Goal: Task Accomplishment & Management: Manage account settings

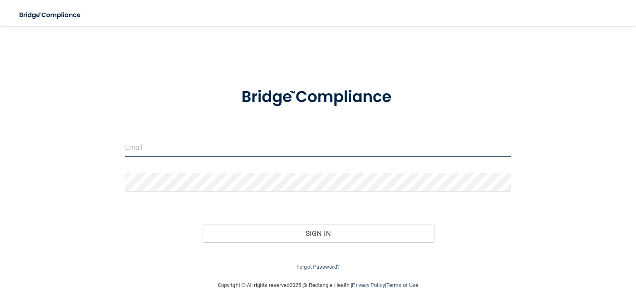
click at [193, 145] on input "email" at bounding box center [318, 147] width 386 height 19
type input "[EMAIL_ADDRESS][DOMAIN_NAME]"
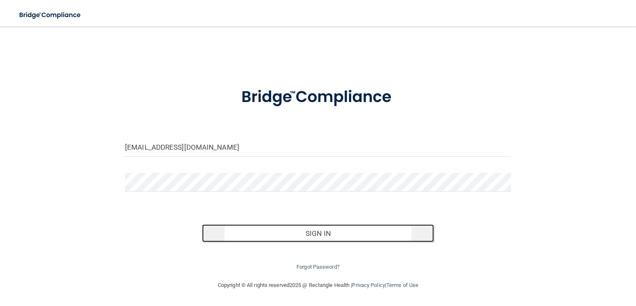
click at [263, 238] on button "Sign In" at bounding box center [318, 233] width 232 height 18
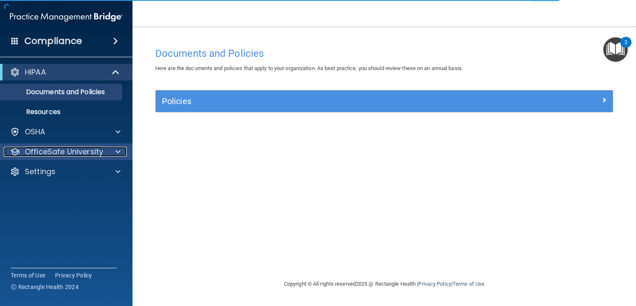
click at [61, 152] on p "OfficeSafe University" at bounding box center [64, 152] width 78 height 10
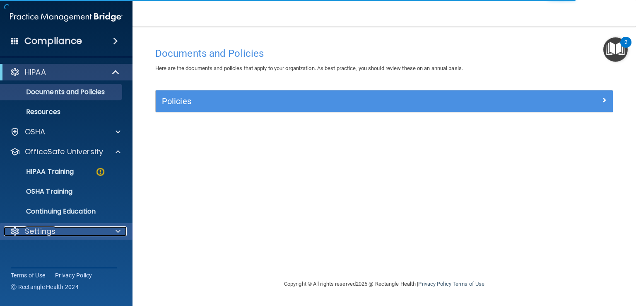
click at [58, 234] on div "Settings" at bounding box center [55, 231] width 103 height 10
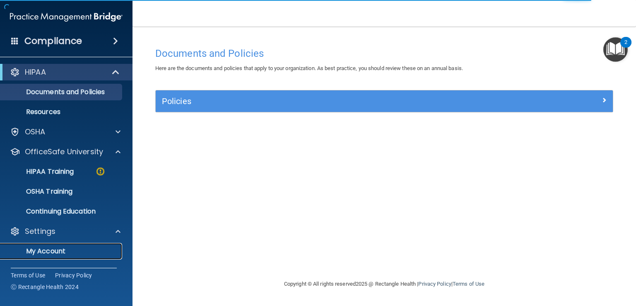
click at [51, 249] on p "My Account" at bounding box center [61, 251] width 113 height 8
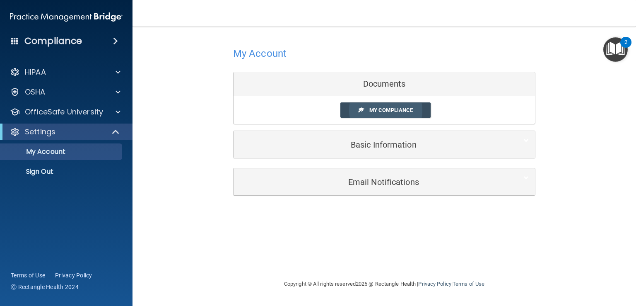
click at [384, 110] on span "My Compliance" at bounding box center [392, 110] width 44 height 6
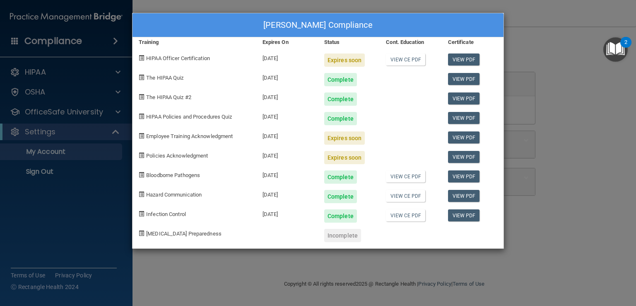
click at [179, 269] on div "Melissa Schied's Compliance Training Expires On Status Cont. Education Certific…" at bounding box center [318, 153] width 636 height 306
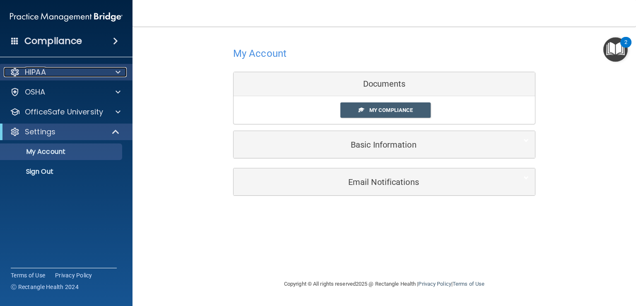
click at [44, 75] on p "HIPAA" at bounding box center [35, 72] width 21 height 10
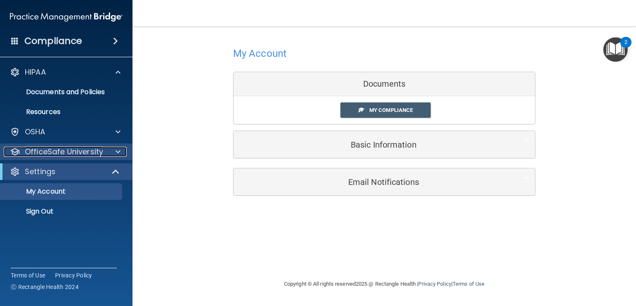
click at [57, 151] on p "OfficeSafe University" at bounding box center [64, 152] width 78 height 10
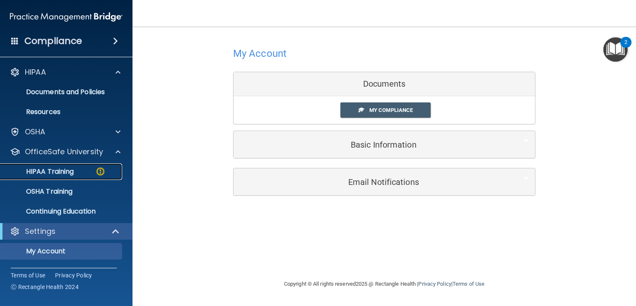
click at [58, 169] on p "HIPAA Training" at bounding box center [39, 171] width 68 height 8
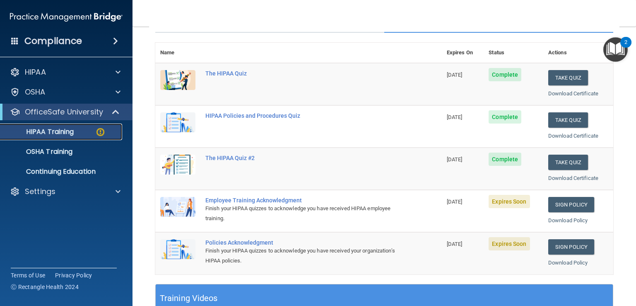
scroll to position [127, 0]
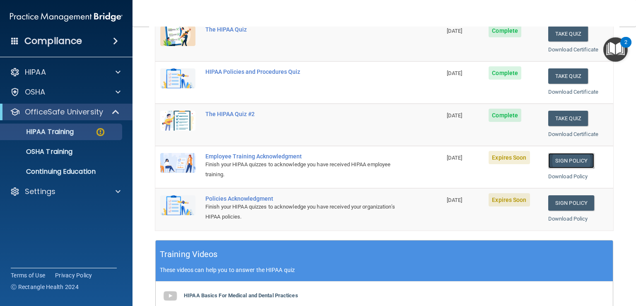
click at [558, 160] on link "Sign Policy" at bounding box center [572, 160] width 46 height 15
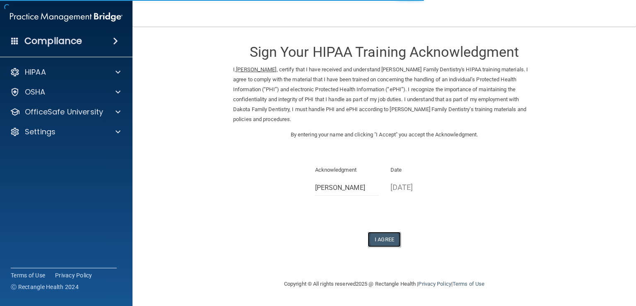
click at [388, 232] on button "I Agree" at bounding box center [384, 239] width 33 height 15
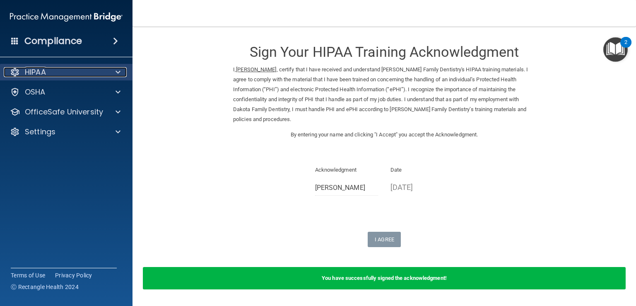
click at [43, 75] on p "HIPAA" at bounding box center [35, 72] width 21 height 10
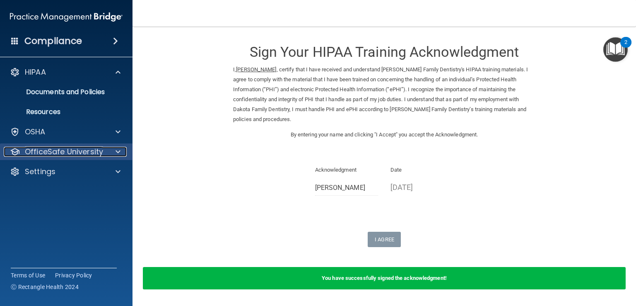
click at [75, 153] on p "OfficeSafe University" at bounding box center [64, 152] width 78 height 10
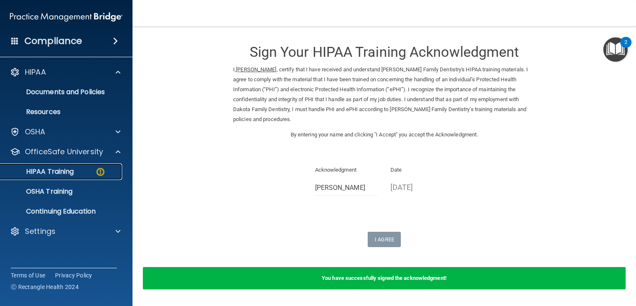
click at [80, 171] on div "HIPAA Training" at bounding box center [61, 171] width 113 height 8
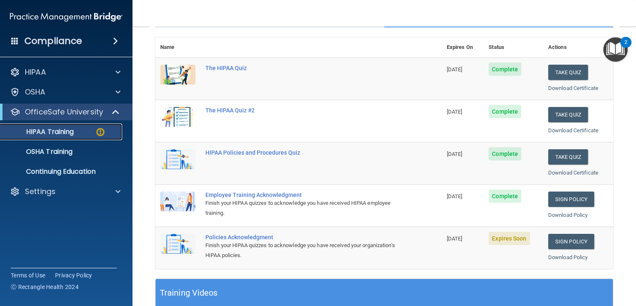
scroll to position [138, 0]
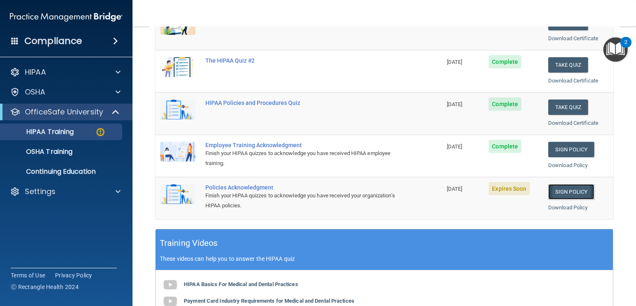
click at [575, 192] on link "Sign Policy" at bounding box center [572, 191] width 46 height 15
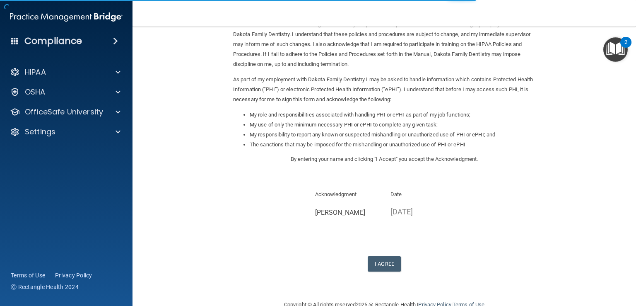
scroll to position [74, 0]
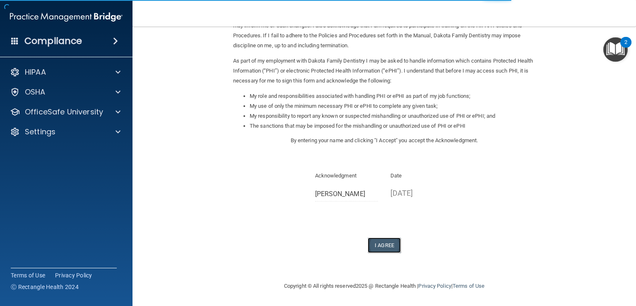
click at [378, 240] on button "I Agree" at bounding box center [384, 244] width 33 height 15
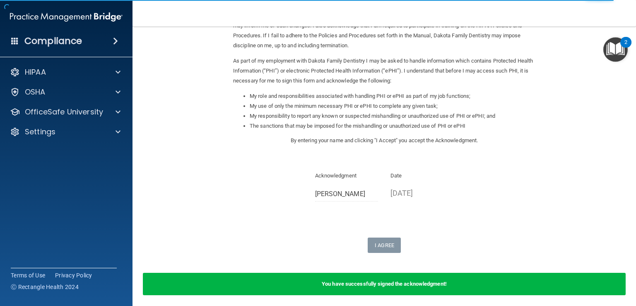
scroll to position [16, 0]
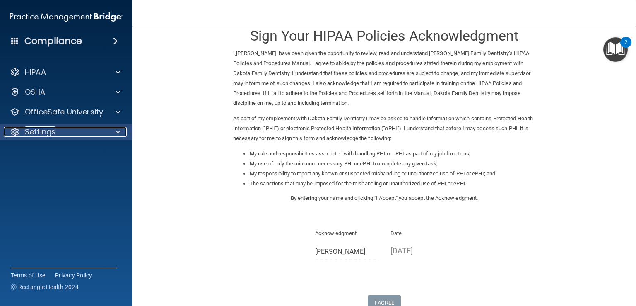
click at [85, 133] on div "Settings" at bounding box center [55, 132] width 103 height 10
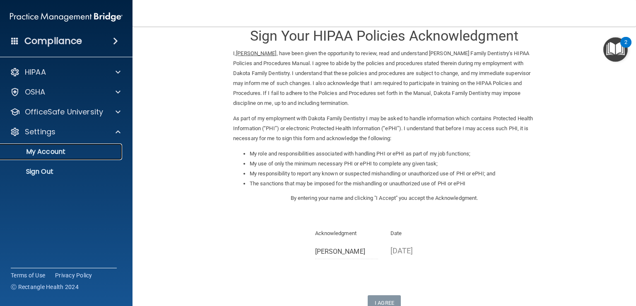
click at [63, 150] on p "My Account" at bounding box center [61, 151] width 113 height 8
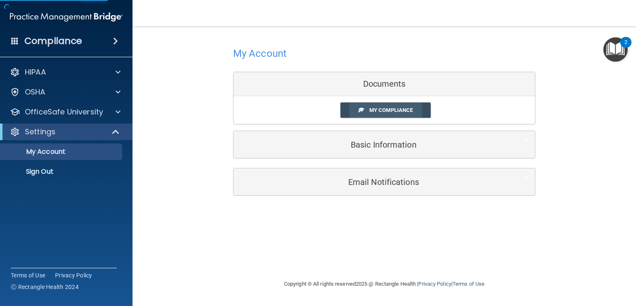
click at [386, 110] on span "My Compliance" at bounding box center [392, 110] width 44 height 6
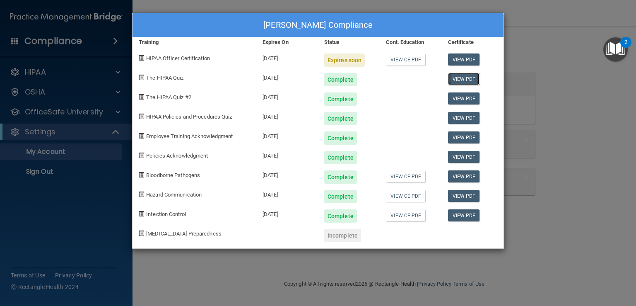
click at [464, 78] on link "View PDF" at bounding box center [464, 79] width 32 height 12
click at [471, 94] on link "View PDF" at bounding box center [464, 98] width 32 height 12
click at [475, 115] on link "View PDF" at bounding box center [464, 118] width 32 height 12
click at [400, 179] on link "View CE PDF" at bounding box center [405, 176] width 39 height 12
click at [423, 199] on link "View CE PDF" at bounding box center [405, 196] width 39 height 12
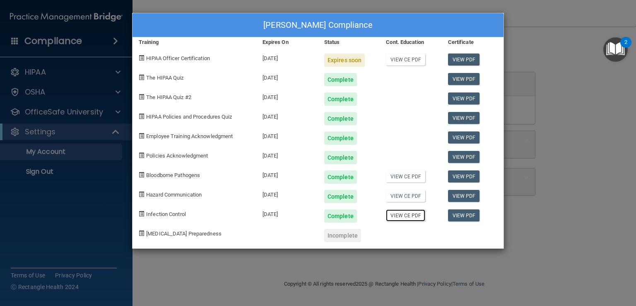
click at [403, 214] on link "View CE PDF" at bounding box center [405, 215] width 39 height 12
click at [459, 60] on link "View PDF" at bounding box center [464, 59] width 32 height 12
